Goal: Task Accomplishment & Management: Complete application form

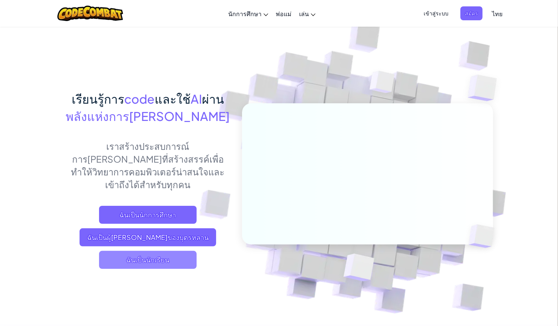
click at [163, 251] on span "ฉันเป็นนักเรียน" at bounding box center [148, 260] width 98 height 18
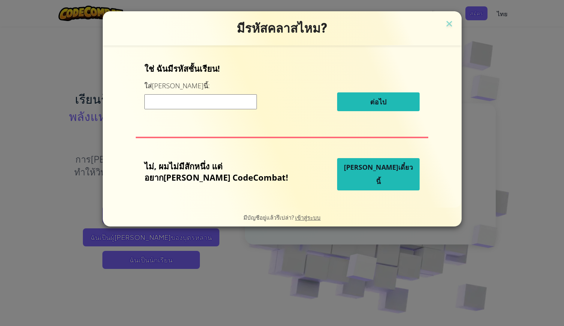
click at [227, 104] on input at bounding box center [200, 101] width 113 height 15
type input "LionRedSame"
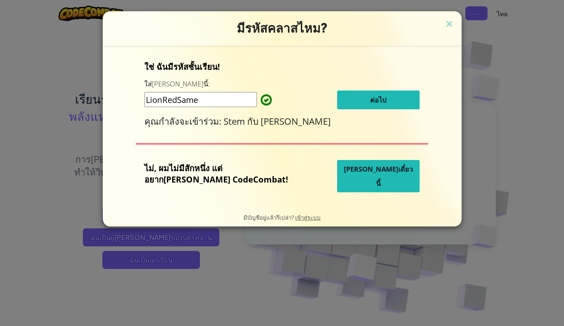
click at [377, 102] on button "ต่อไป" at bounding box center [378, 99] width 83 height 19
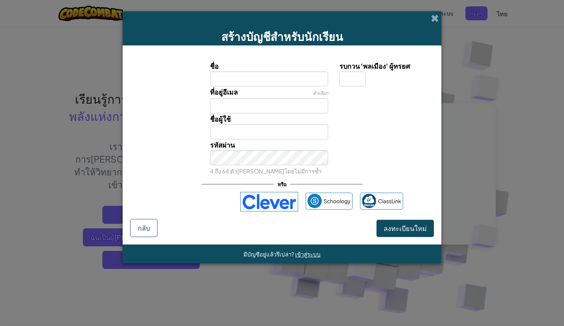
click at [402, 92] on div at bounding box center [386, 91] width 104 height 11
click at [402, 83] on div "รบกวน 'พลเมือง' ผู้ทรยศ" at bounding box center [385, 73] width 93 height 26
click at [435, 19] on span at bounding box center [435, 18] width 8 height 8
